Goal: Find specific page/section: Find specific page/section

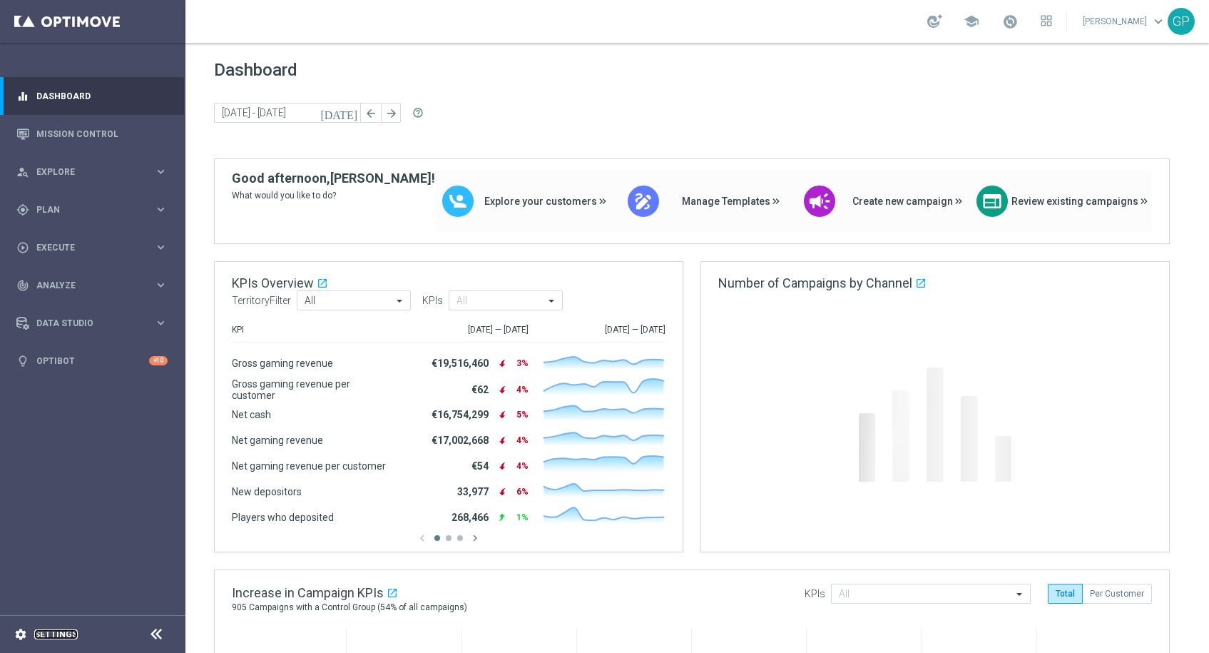
click at [63, 631] on link "Settings" at bounding box center [56, 634] width 44 height 9
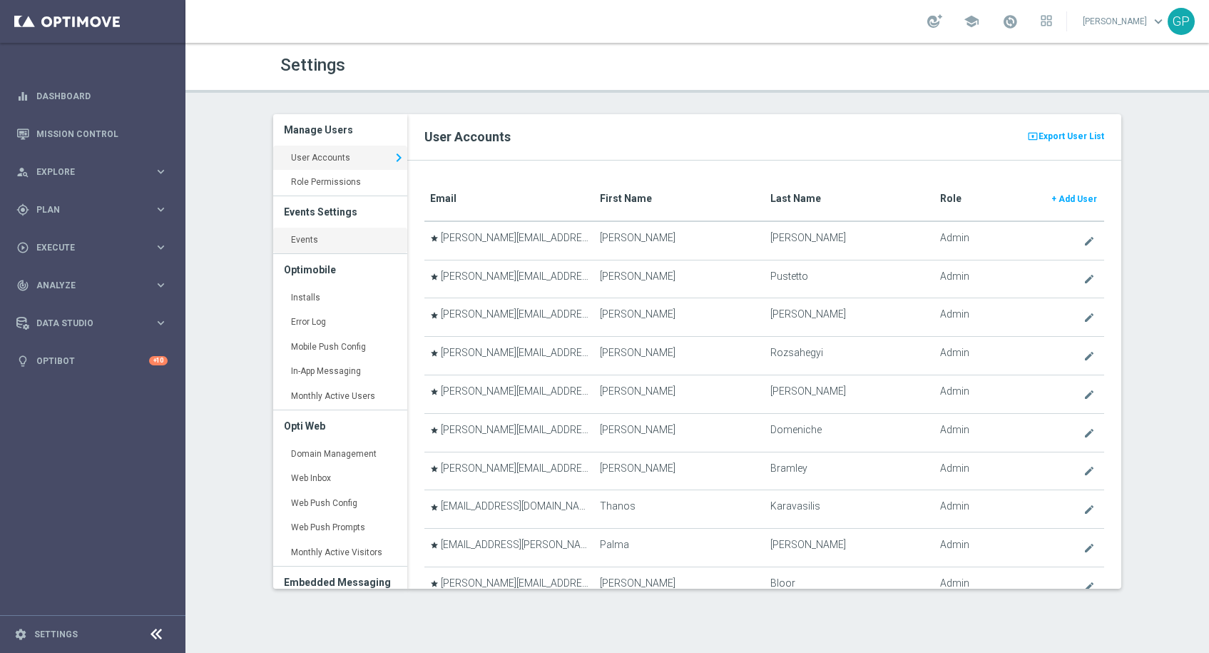
click at [332, 240] on link "Events keyboard_arrow_right" at bounding box center [340, 241] width 134 height 26
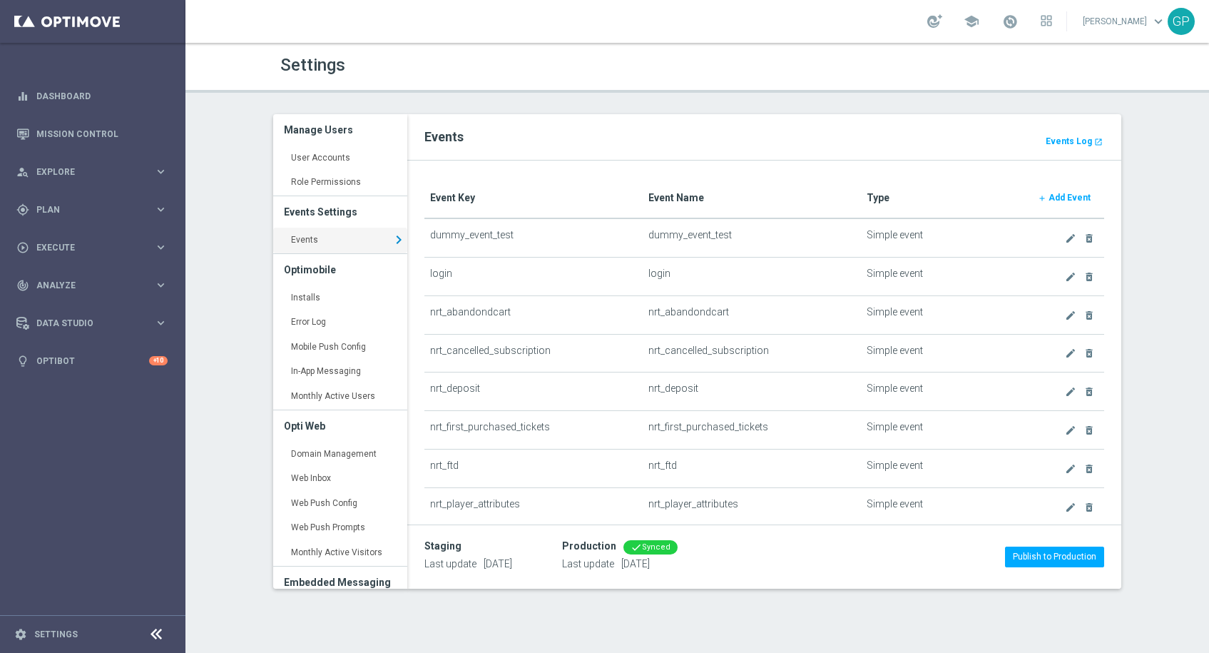
click at [390, 237] on icon "keyboard_arrow_right" at bounding box center [398, 239] width 17 height 21
